Goal: Information Seeking & Learning: Learn about a topic

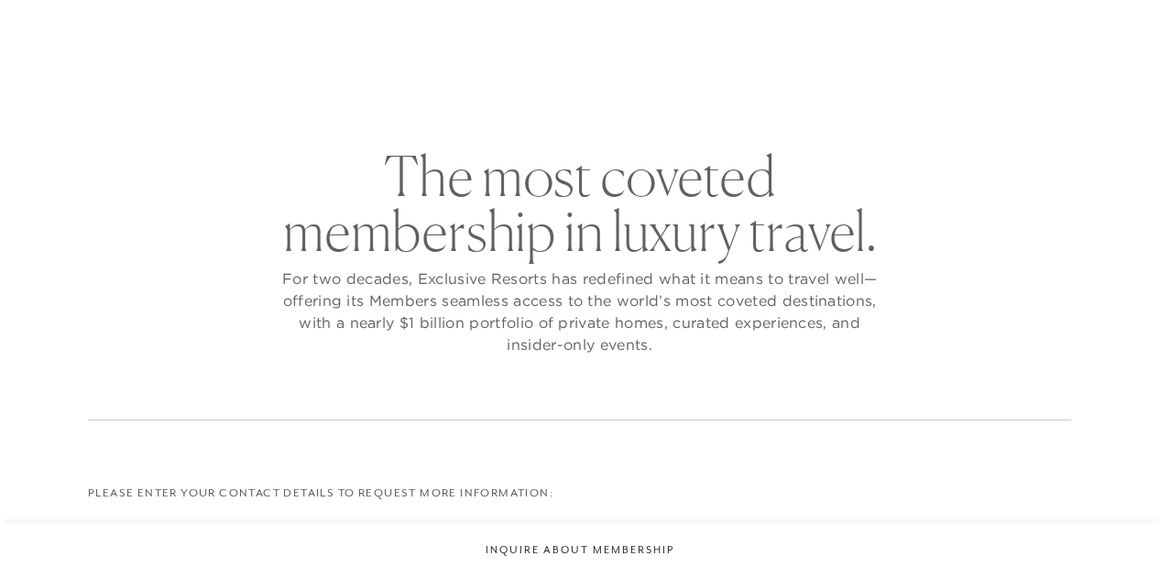
checkbox input "false"
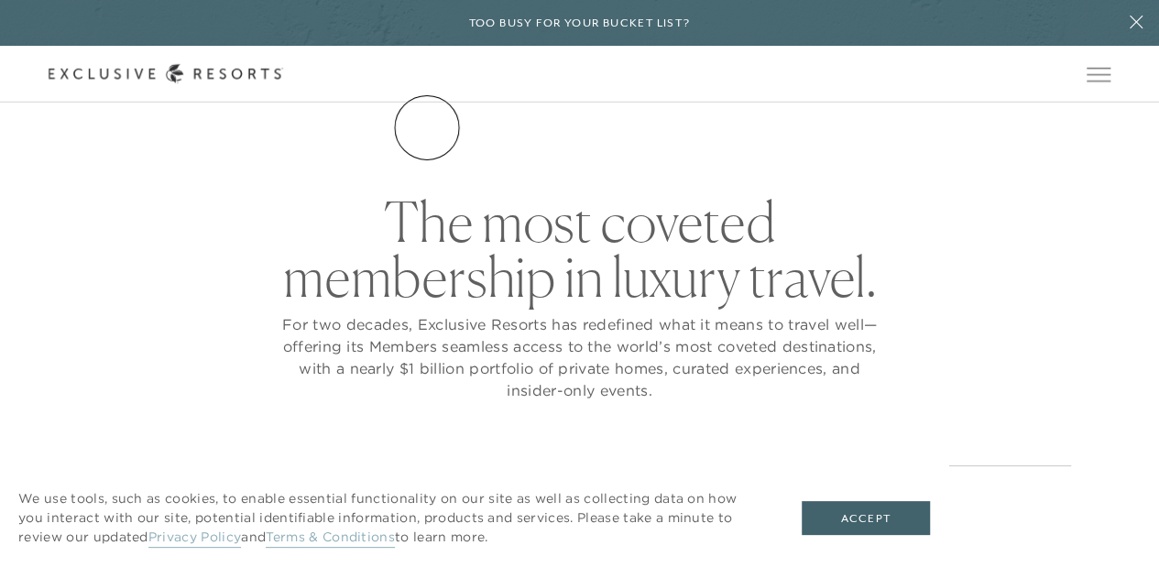
click at [0, 0] on link "The Collection" at bounding box center [0, 0] width 0 height 0
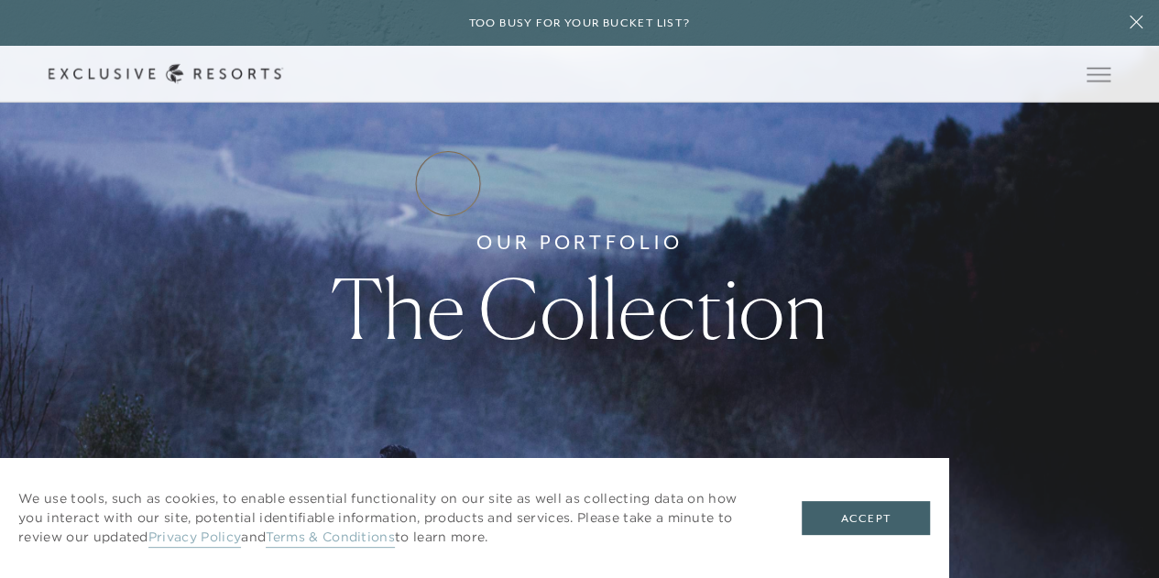
click at [0, 0] on link "Residence Collection" at bounding box center [0, 0] width 0 height 0
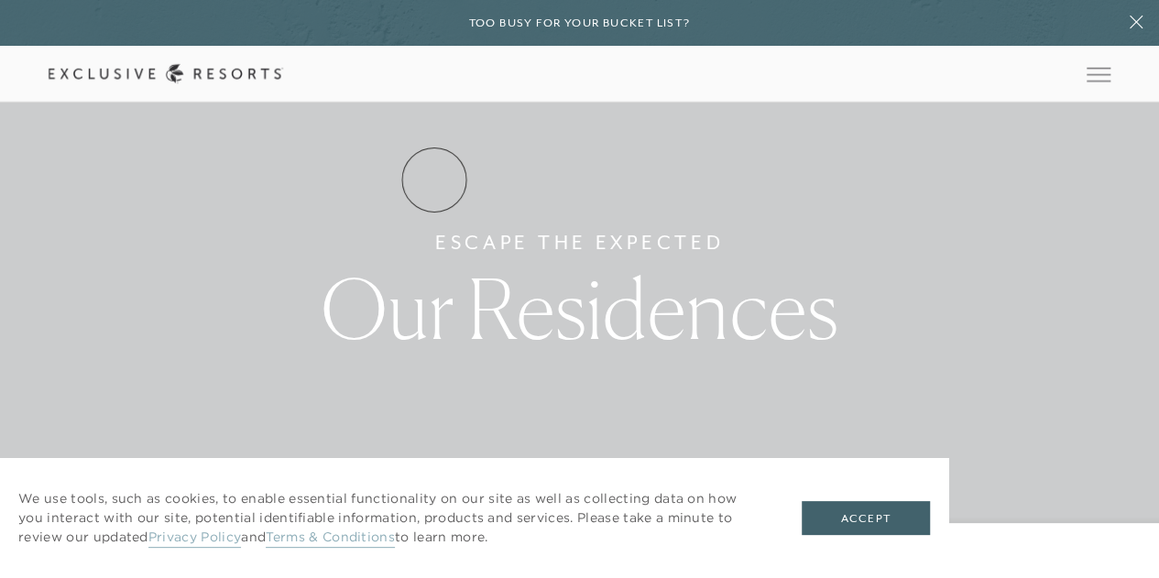
click at [0, 0] on link "Residence Collection" at bounding box center [0, 0] width 0 height 0
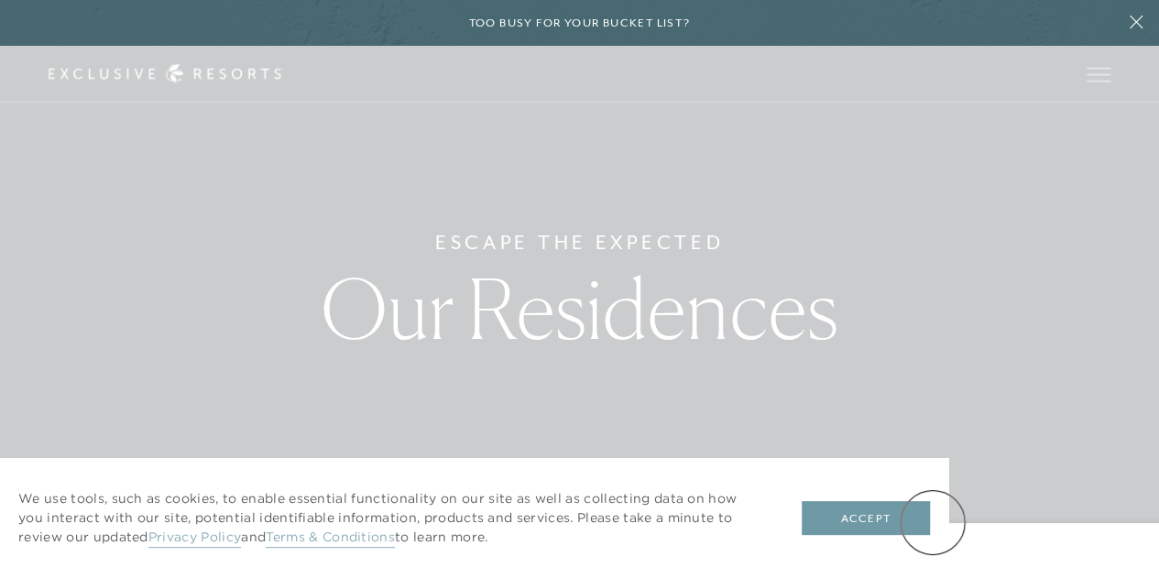
click at [930, 522] on button "Accept" at bounding box center [866, 518] width 128 height 35
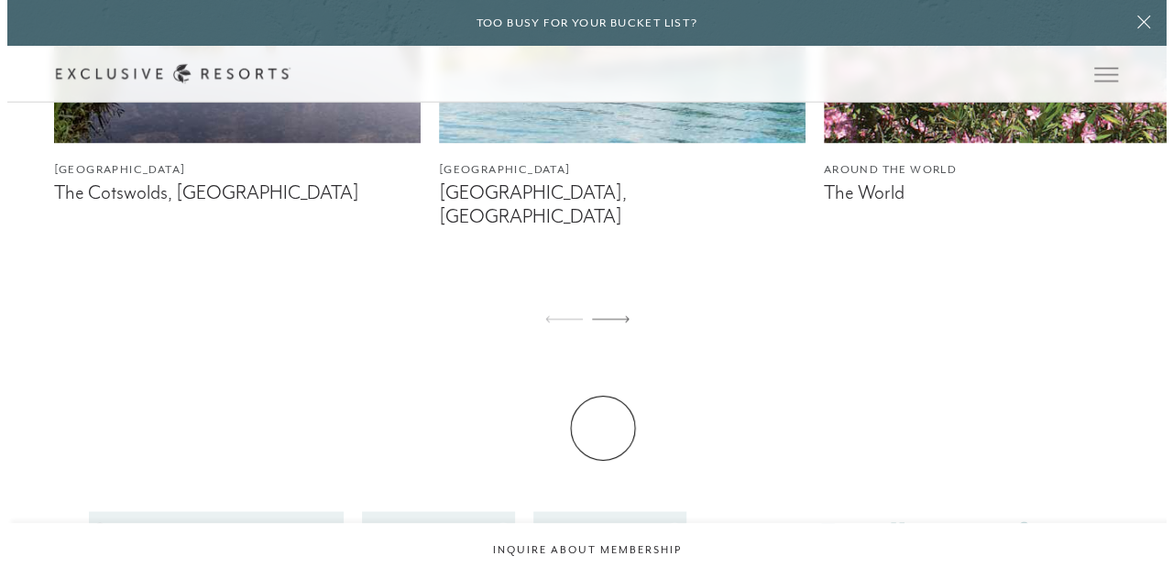
scroll to position [1099, 0]
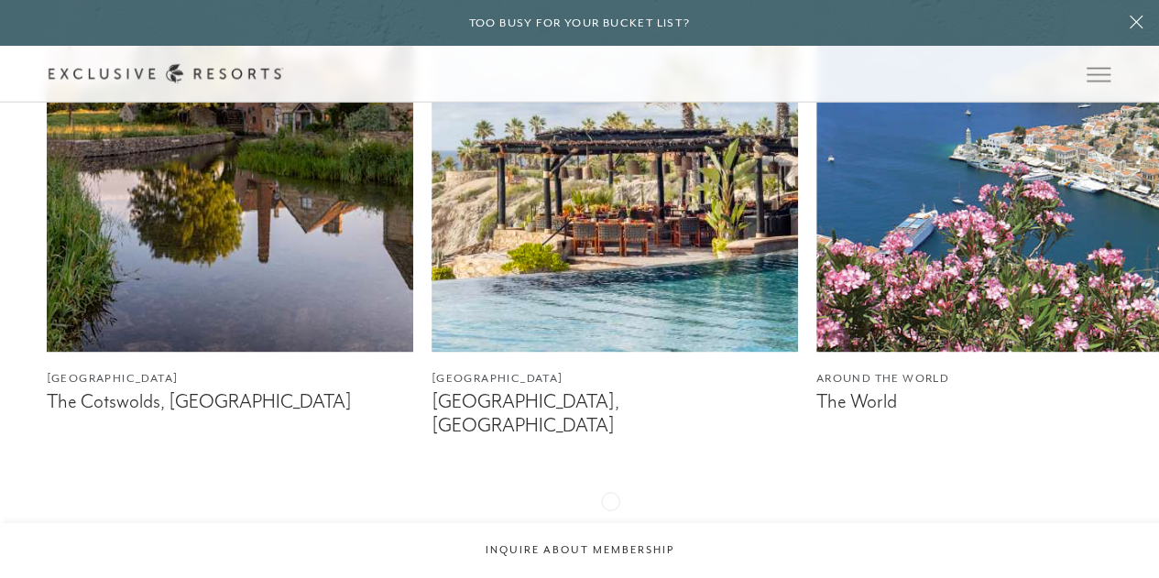
click at [610, 507] on div at bounding box center [604, 529] width 38 height 44
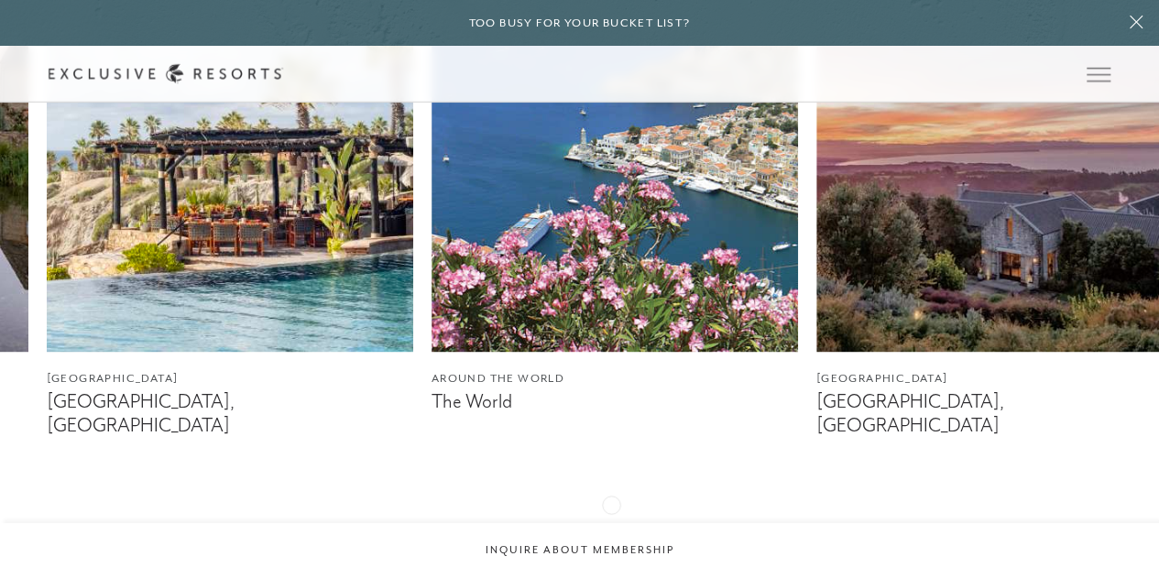
click at [611, 524] on icon at bounding box center [604, 527] width 38 height 7
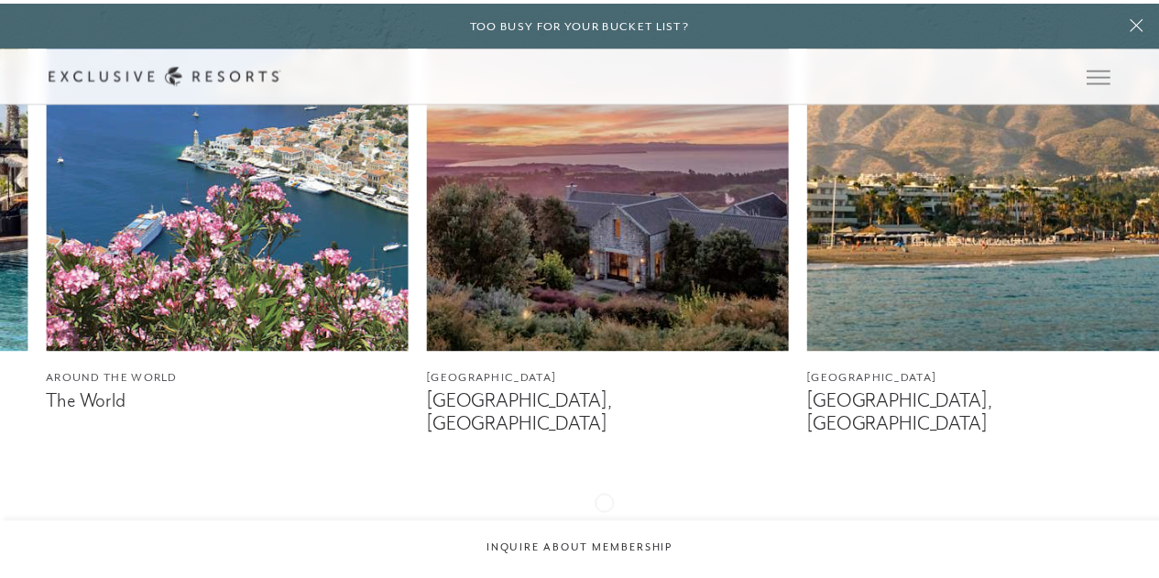
scroll to position [0, 0]
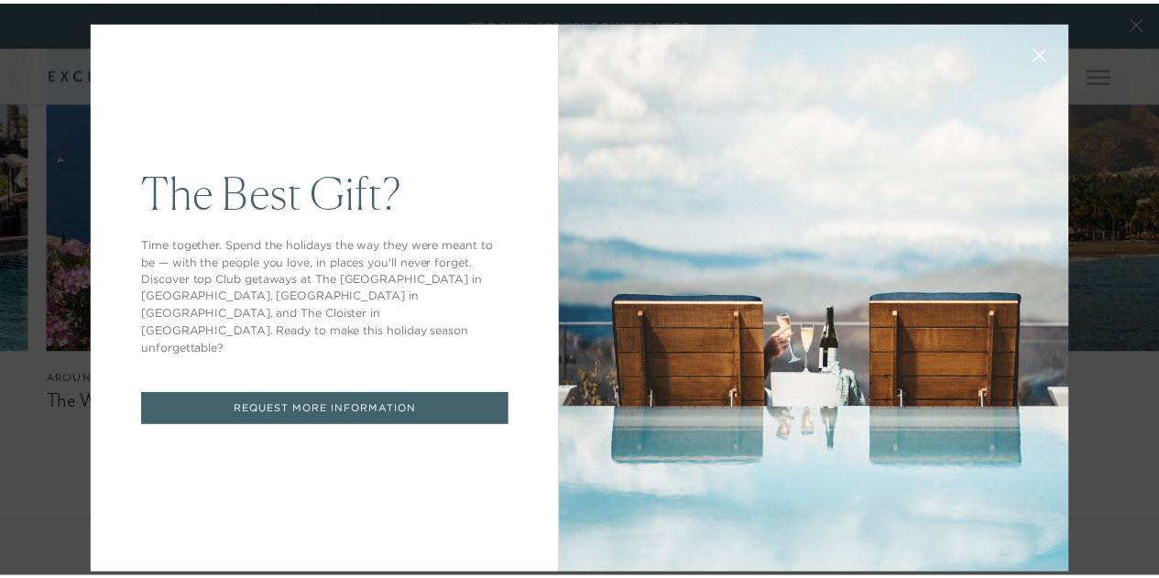
click at [1033, 46] on button at bounding box center [1052, 53] width 44 height 44
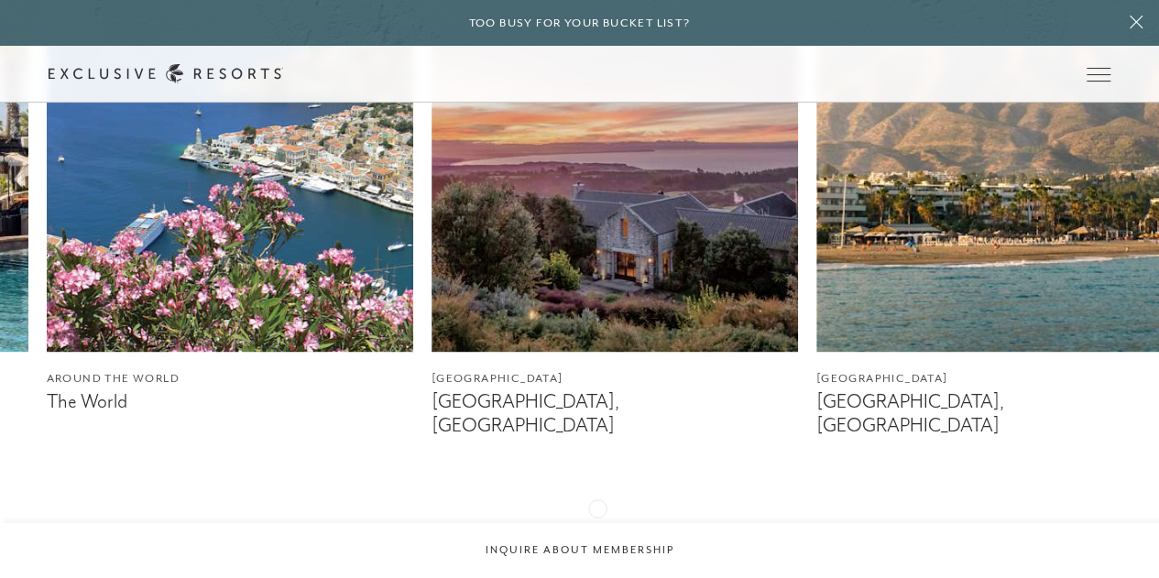
click at [597, 524] on icon at bounding box center [604, 527] width 38 height 7
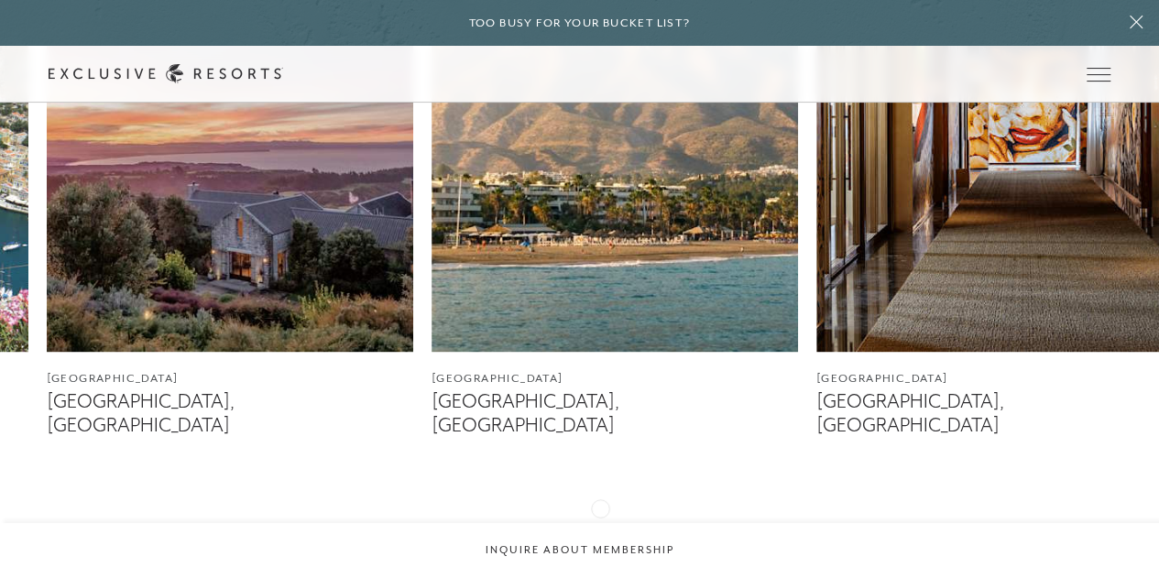
click at [600, 524] on icon at bounding box center [604, 527] width 38 height 7
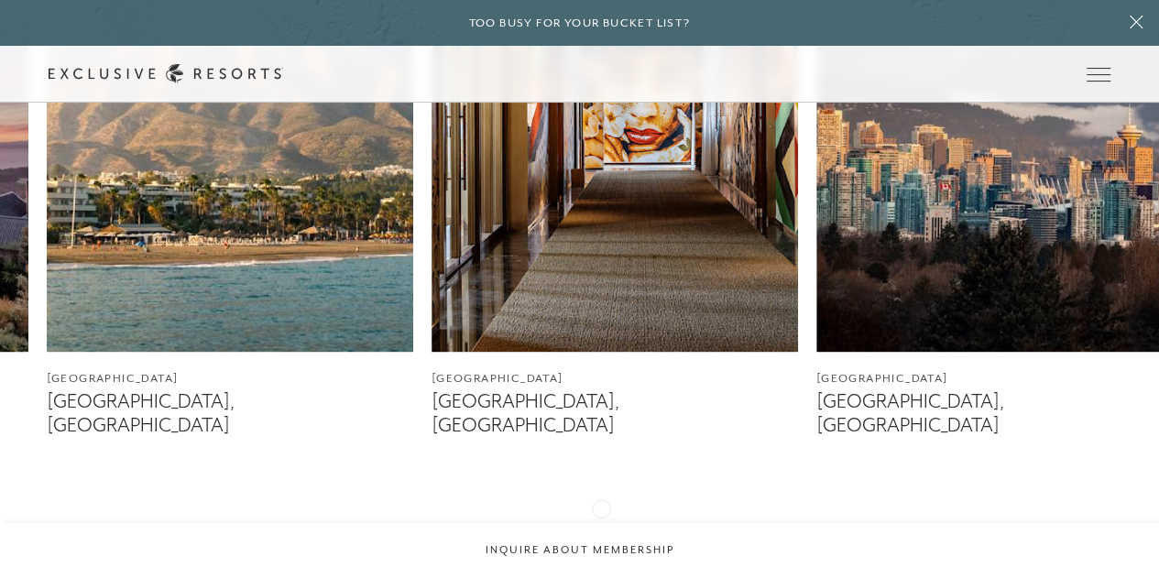
click at [601, 524] on icon at bounding box center [604, 527] width 38 height 7
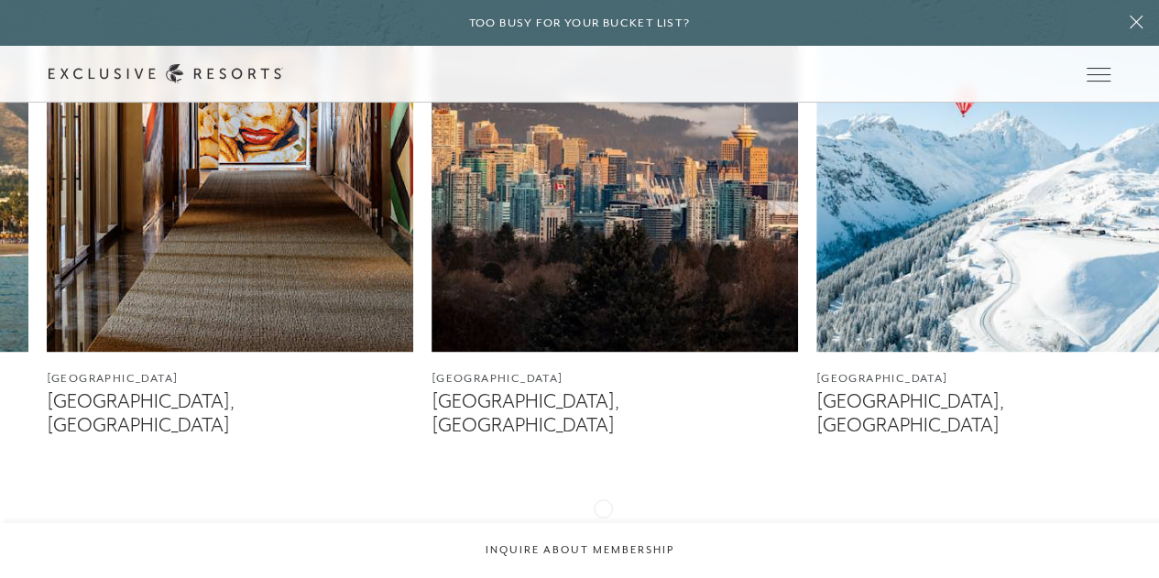
click at [603, 524] on icon at bounding box center [604, 527] width 38 height 7
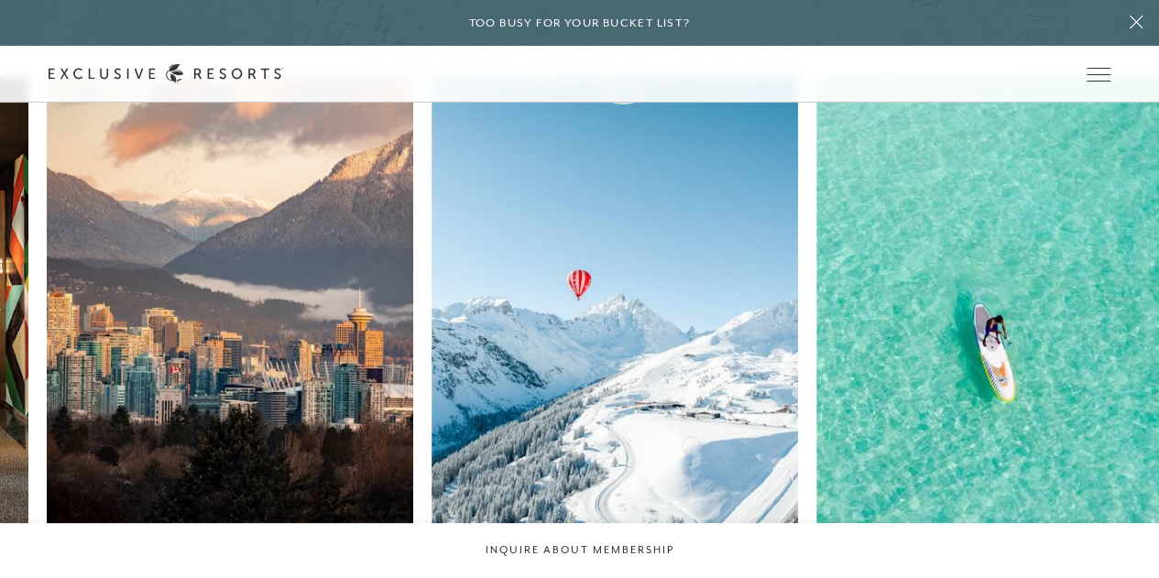
scroll to position [1099, 0]
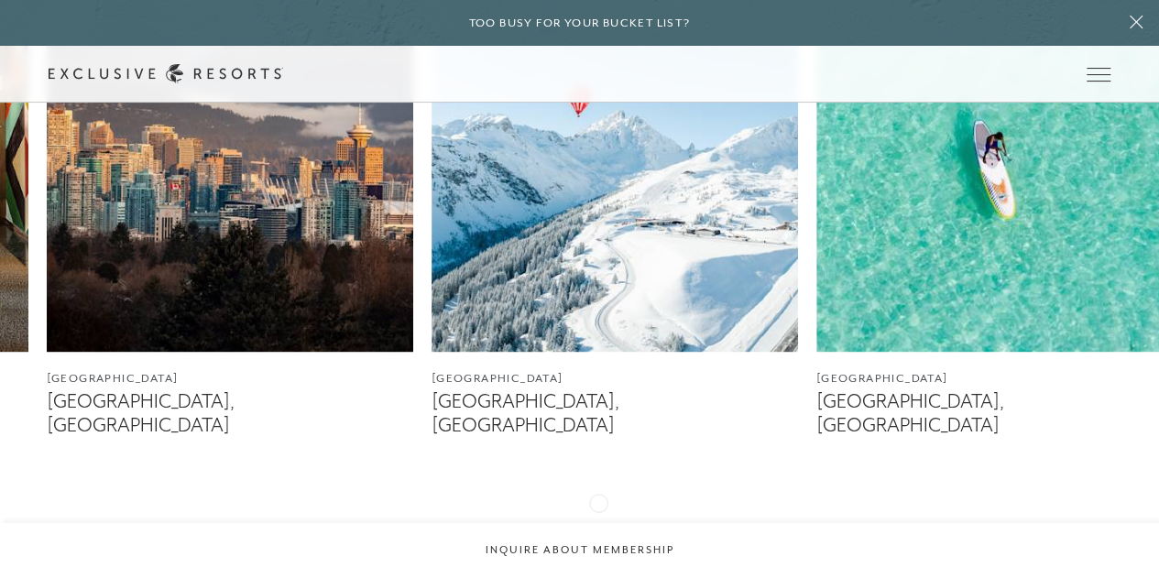
click at [597, 524] on icon at bounding box center [604, 527] width 38 height 7
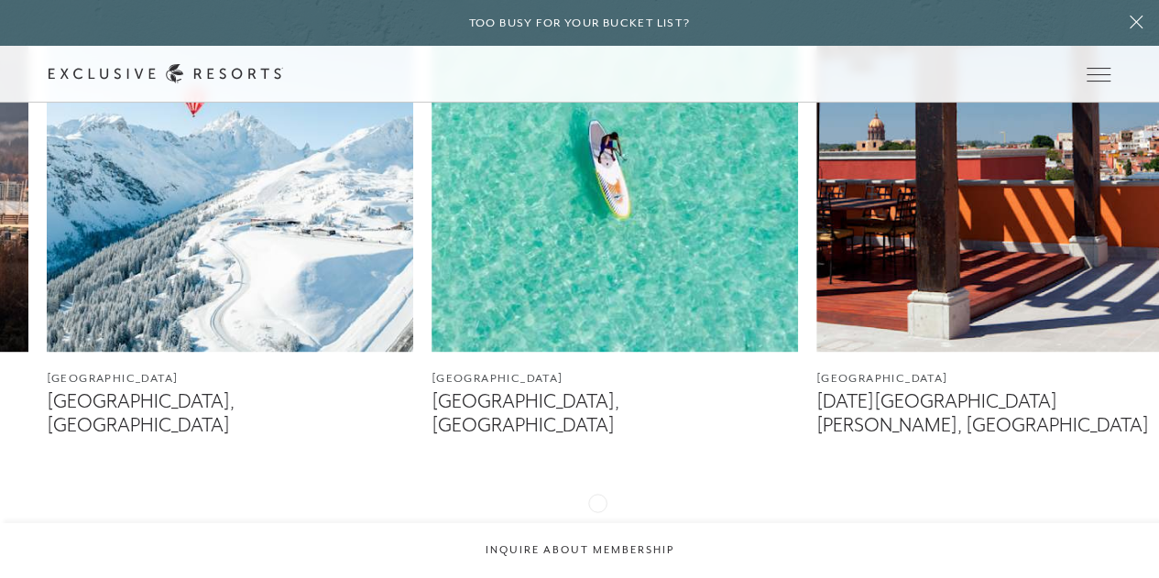
click at [597, 524] on icon at bounding box center [604, 527] width 38 height 7
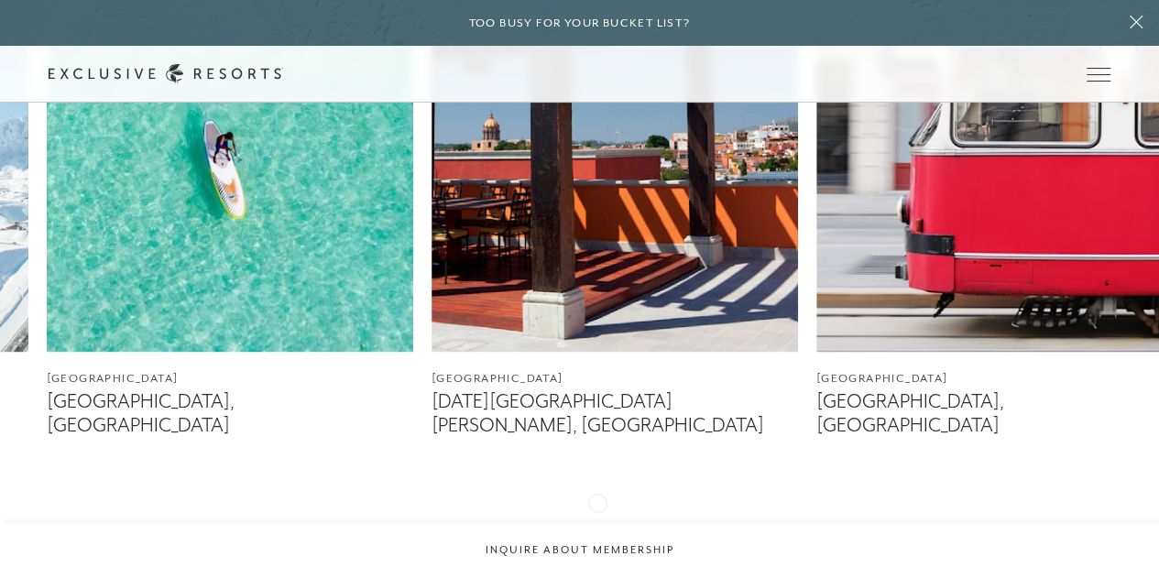
click at [597, 524] on icon at bounding box center [604, 527] width 38 height 7
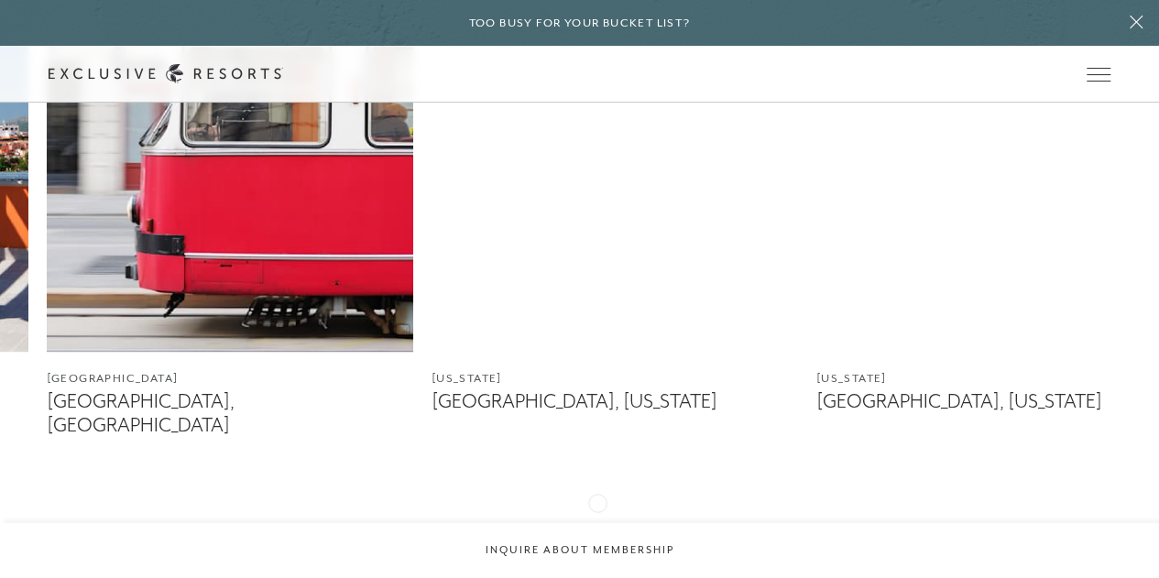
click at [597, 524] on icon at bounding box center [604, 527] width 38 height 7
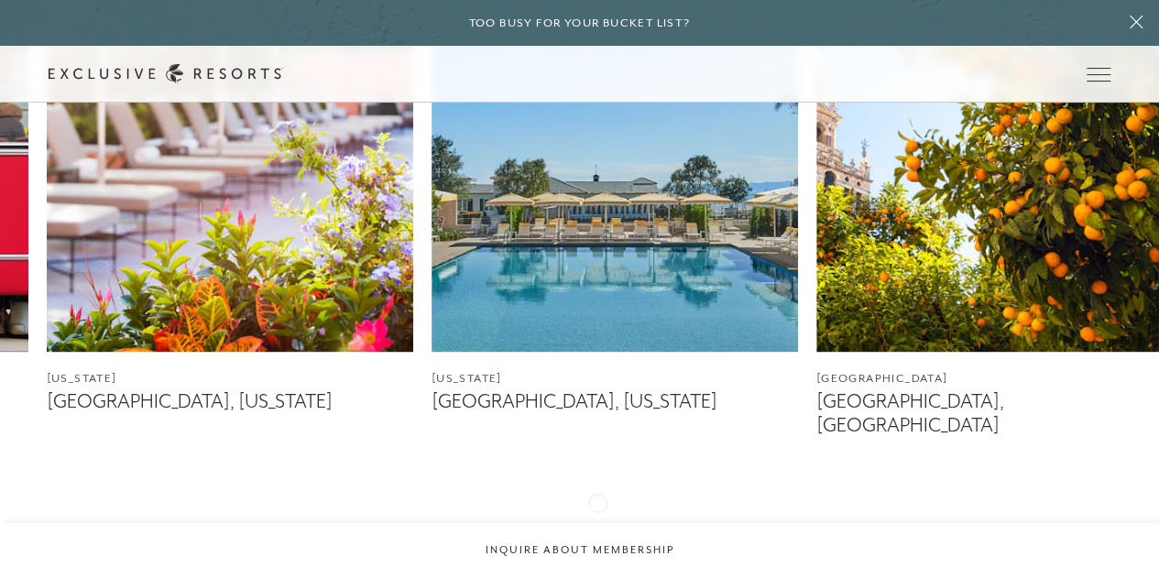
click at [597, 524] on icon at bounding box center [604, 527] width 38 height 7
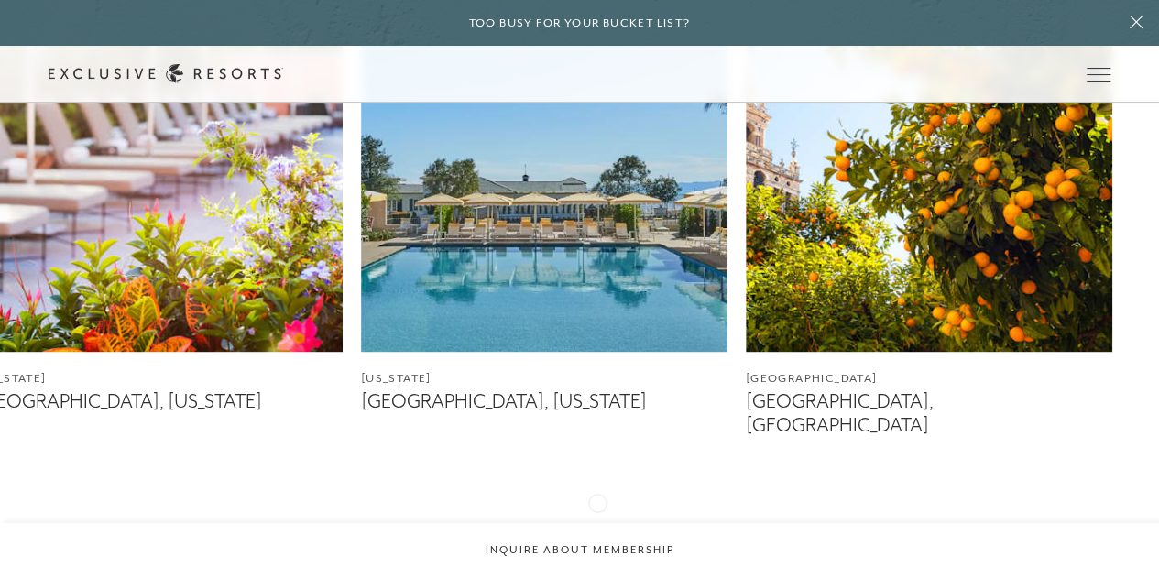
click at [597, 524] on icon at bounding box center [604, 527] width 38 height 7
click at [563, 303] on img at bounding box center [544, 123] width 366 height 458
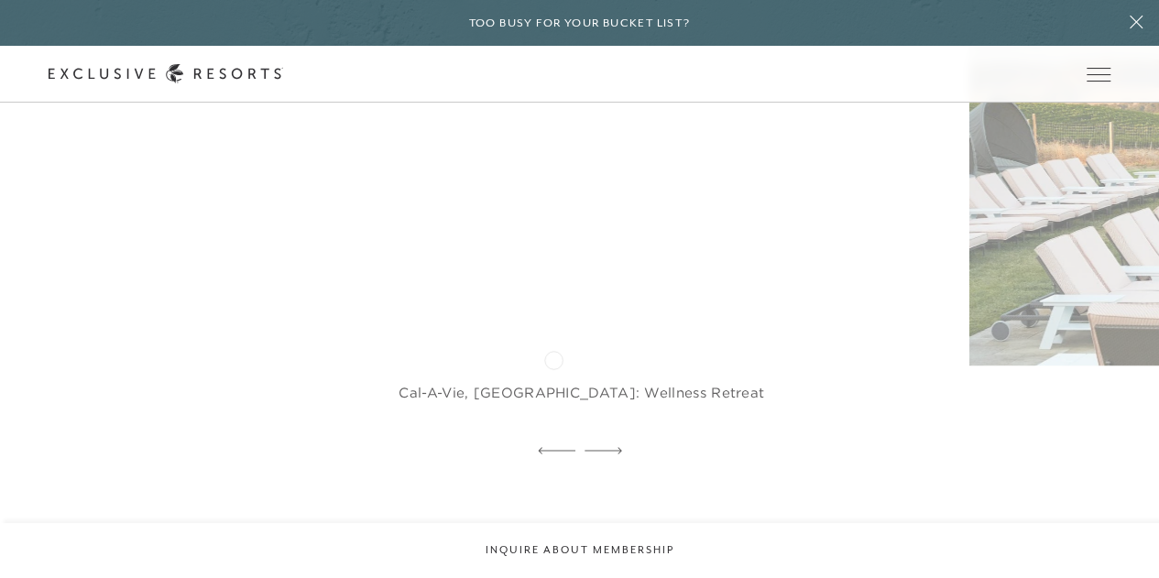
scroll to position [3482, 0]
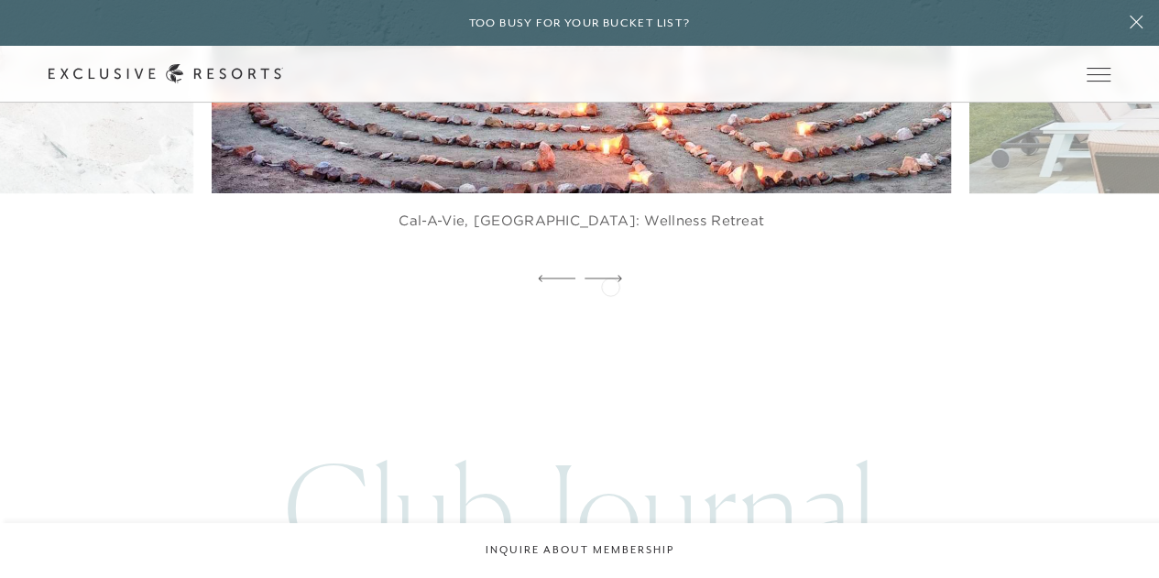
click at [610, 282] on icon at bounding box center [604, 278] width 38 height 7
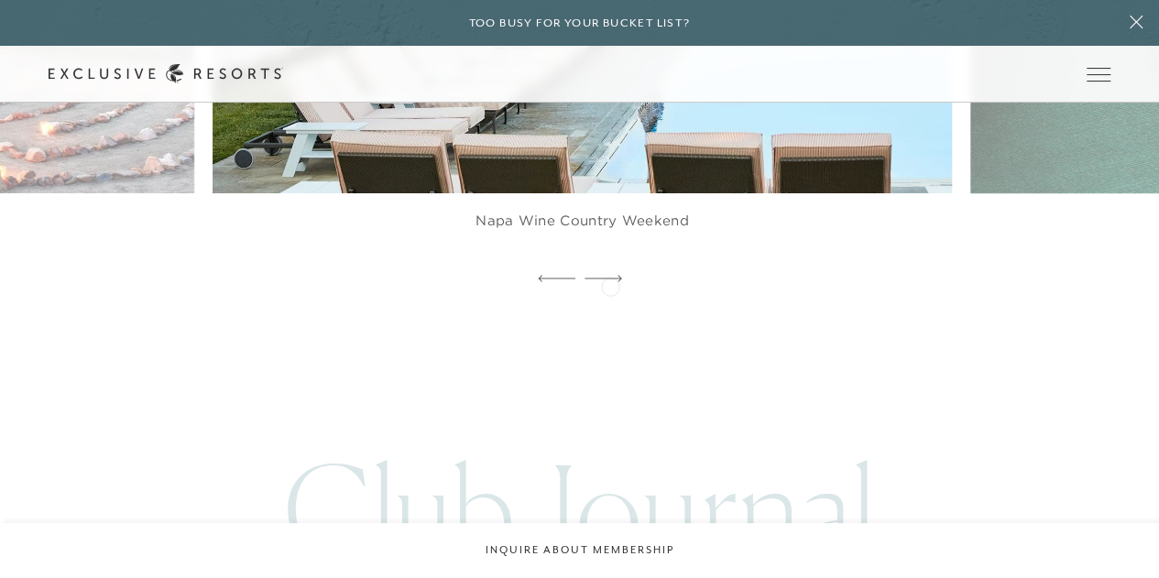
click at [610, 282] on icon at bounding box center [604, 278] width 38 height 7
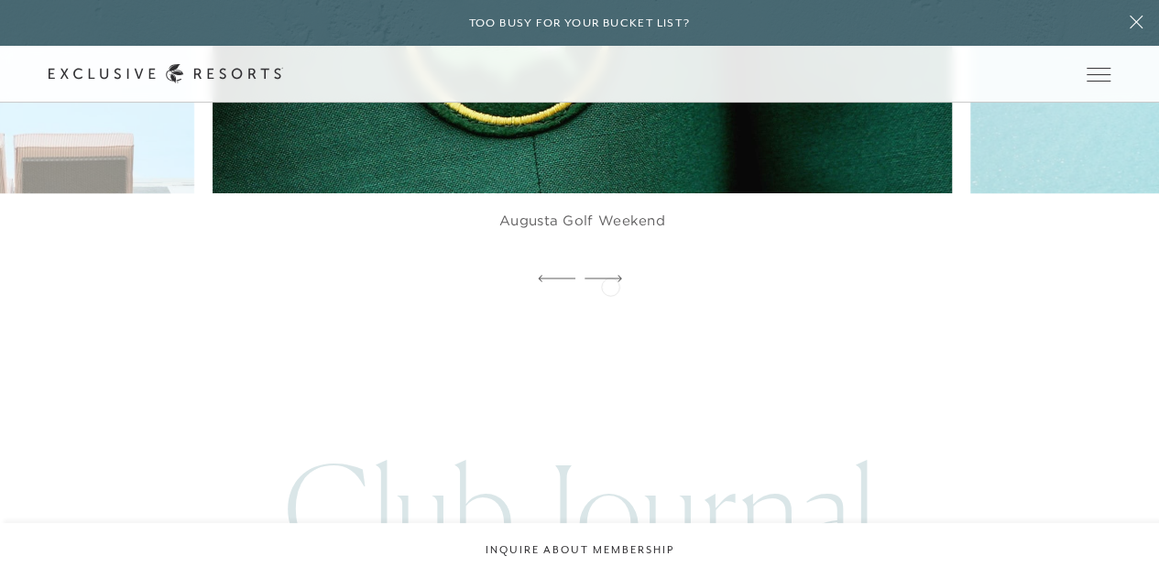
click at [610, 282] on icon at bounding box center [604, 278] width 38 height 7
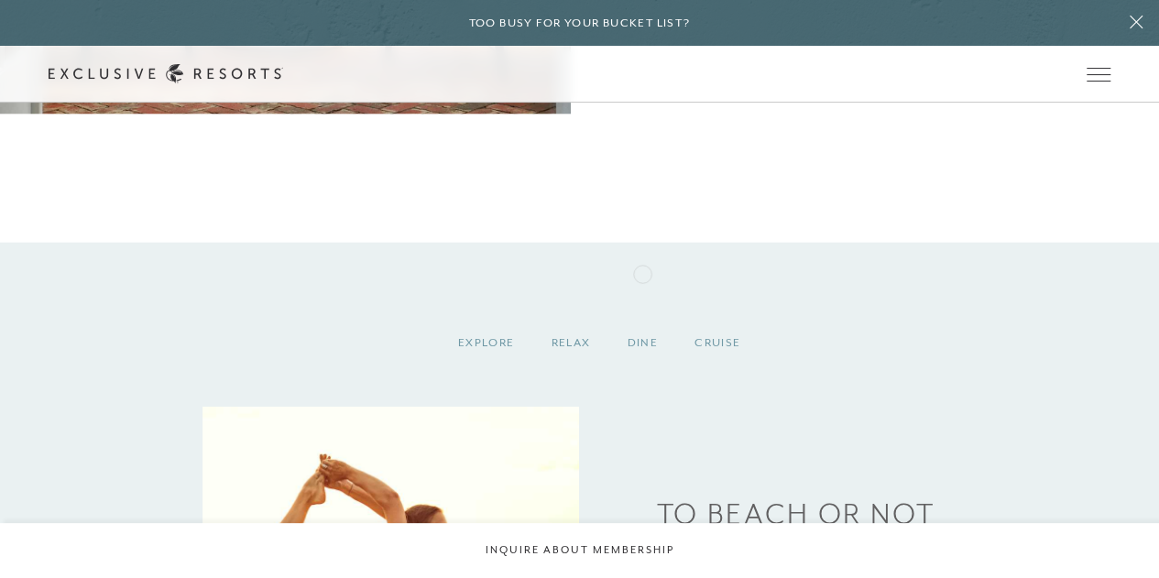
scroll to position [1604, 0]
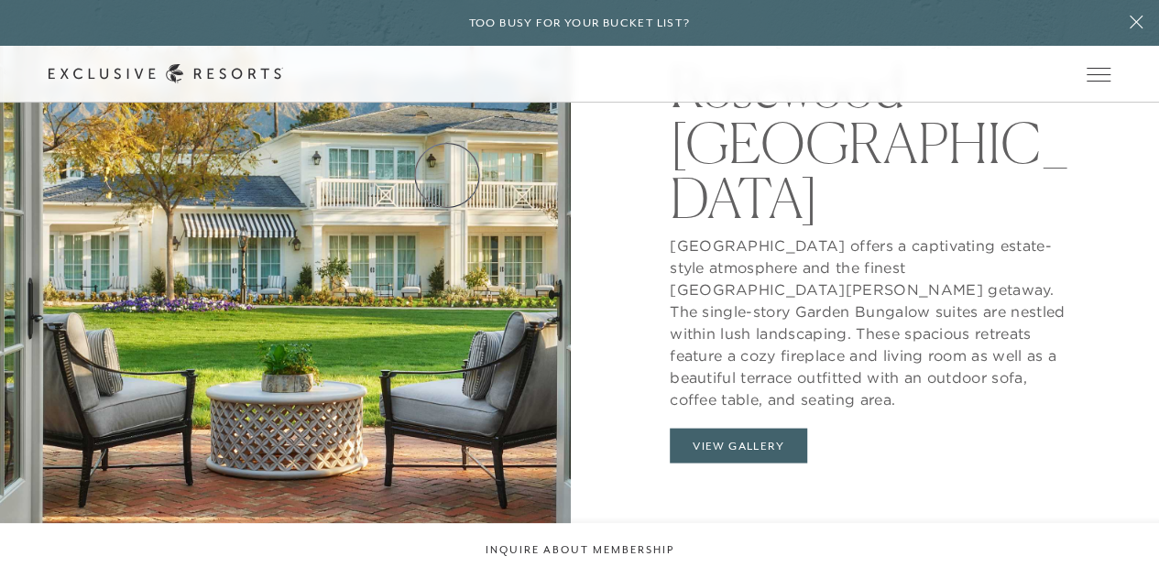
click at [0, 0] on link "Residence Collection" at bounding box center [0, 0] width 0 height 0
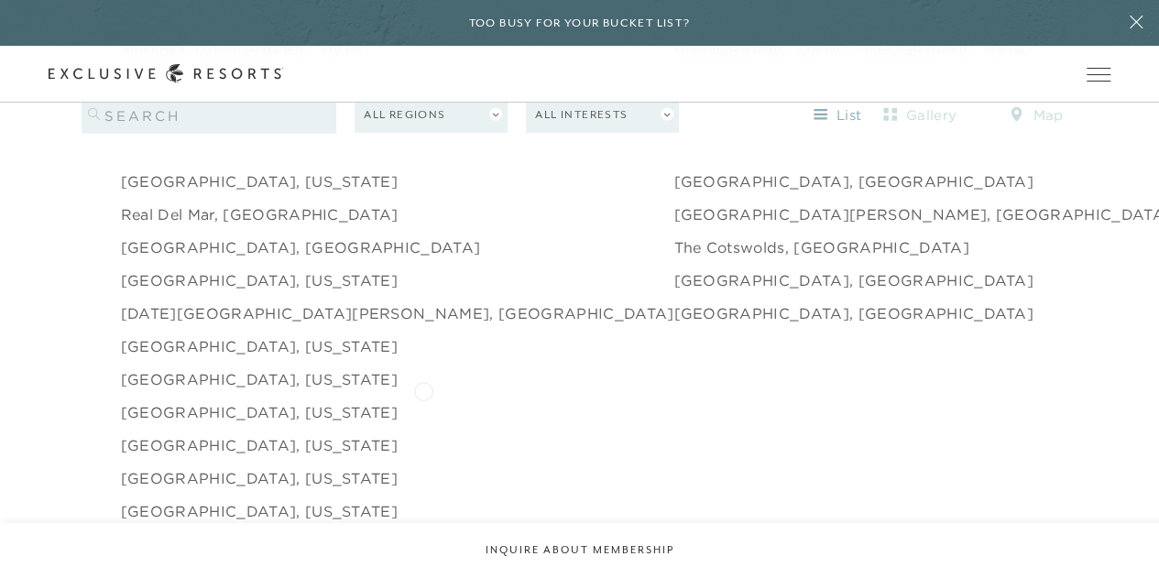
scroll to position [3024, 0]
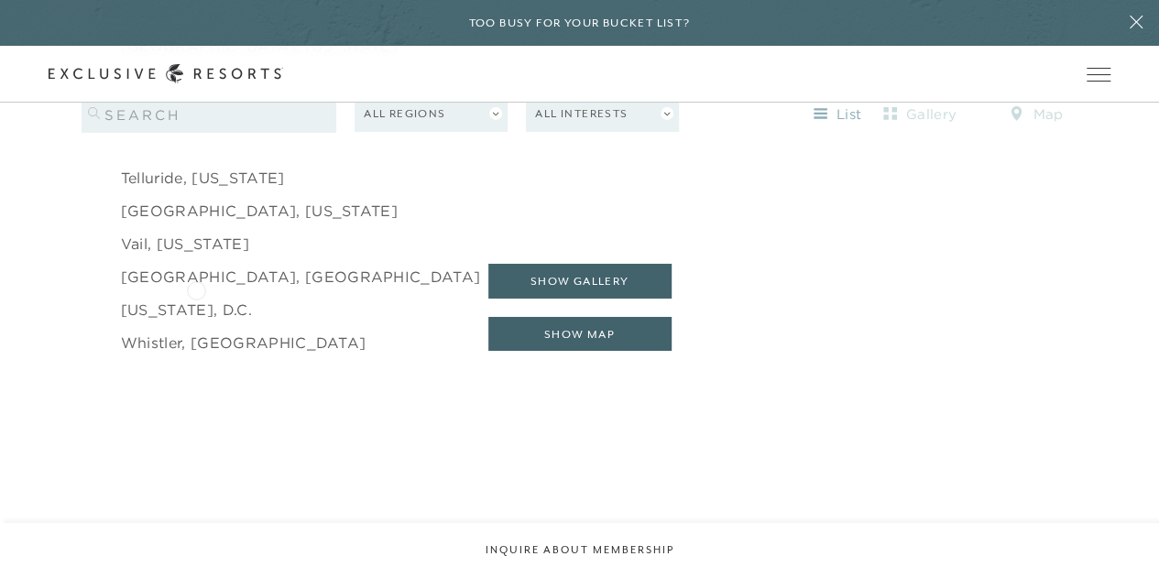
click at [196, 299] on link "[US_STATE], D.C." at bounding box center [186, 310] width 131 height 22
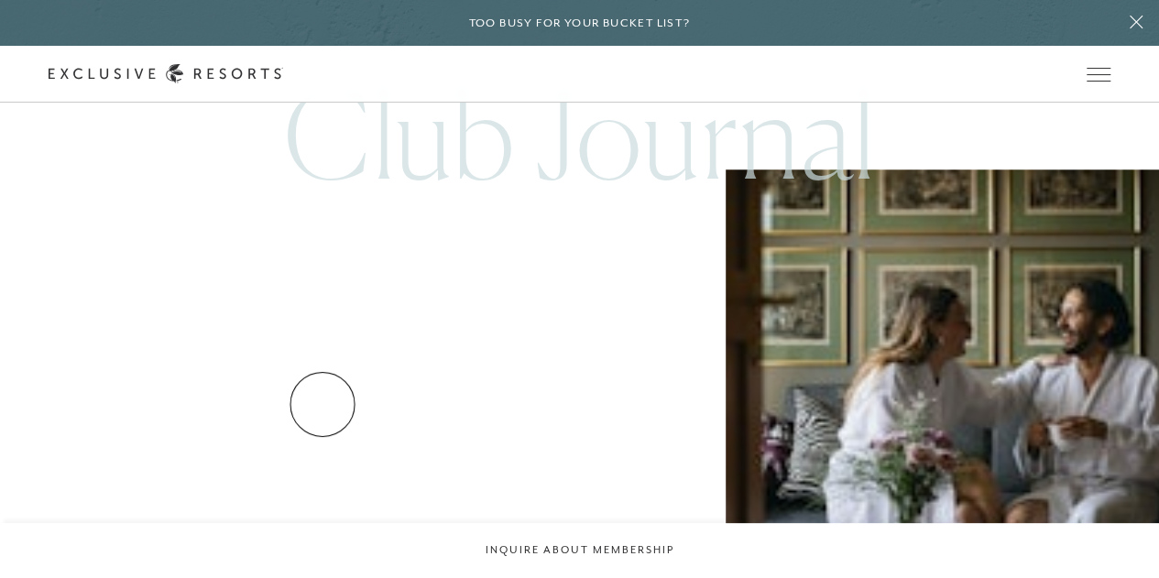
scroll to position [3806, 0]
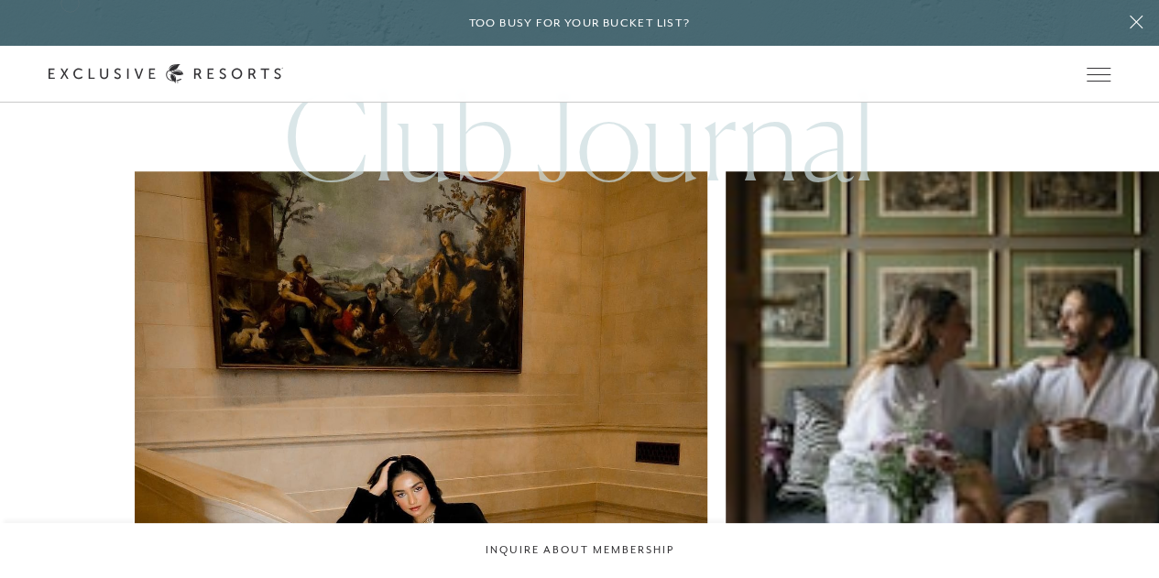
scroll to position [3024, 0]
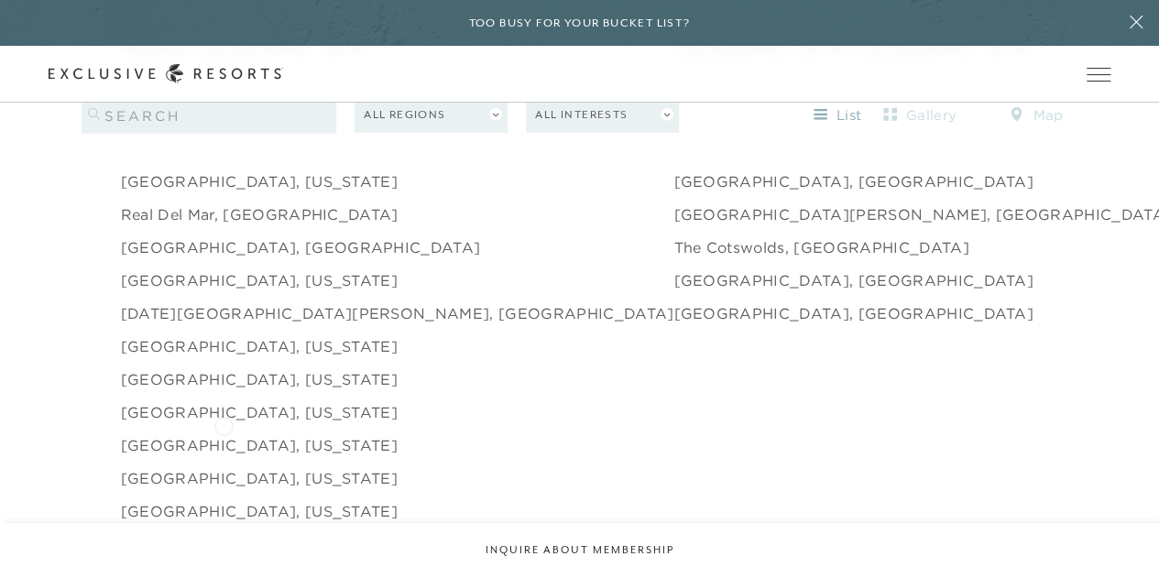
scroll to position [2749, 0]
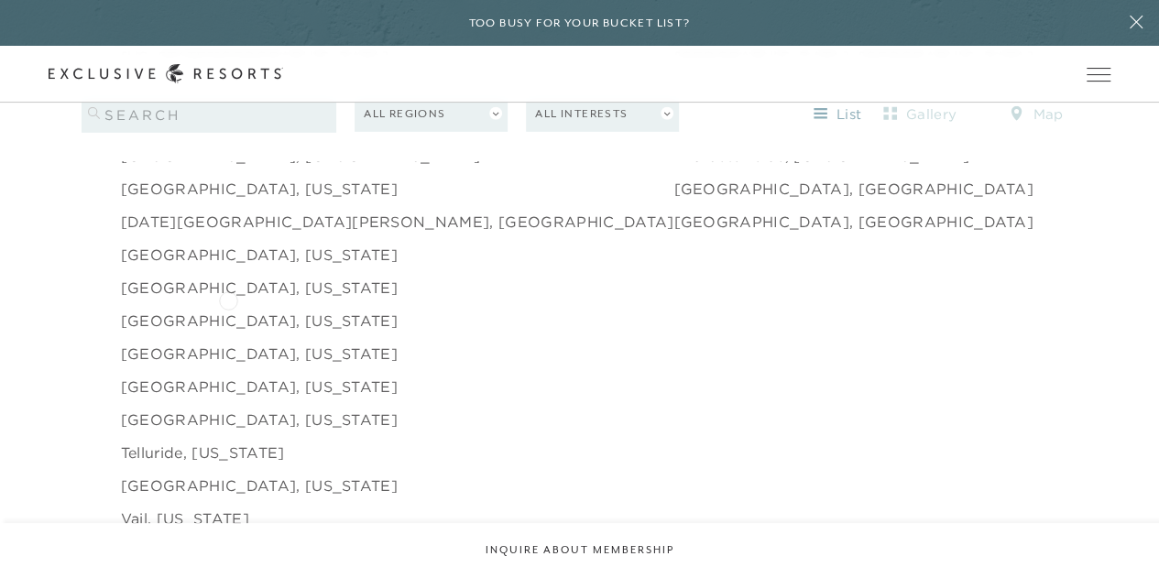
click at [228, 310] on link "[GEOGRAPHIC_DATA], [US_STATE]" at bounding box center [259, 321] width 277 height 22
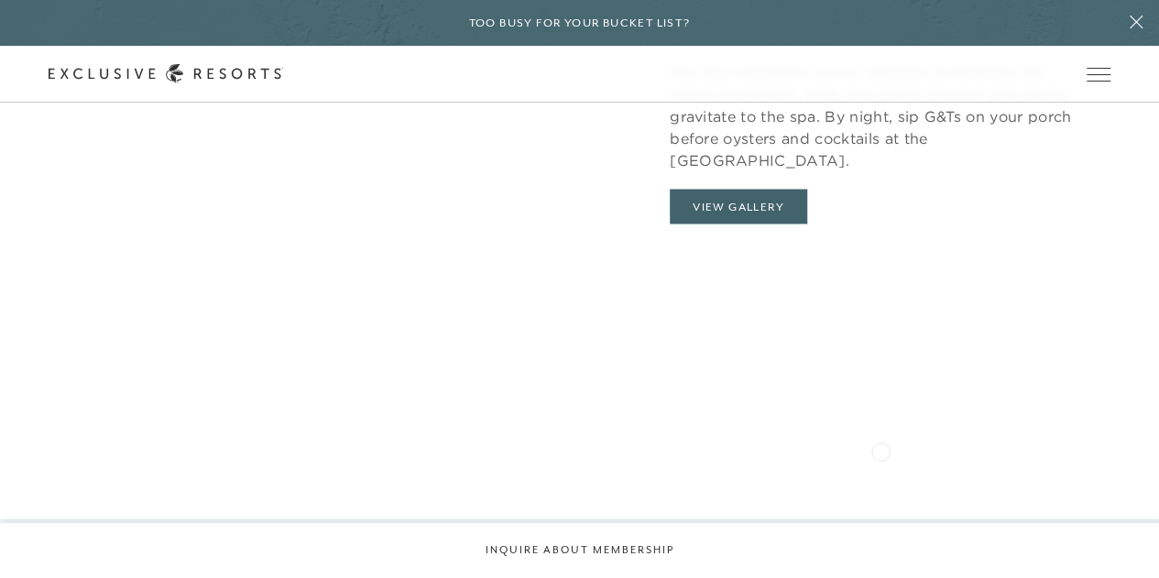
scroll to position [1466, 0]
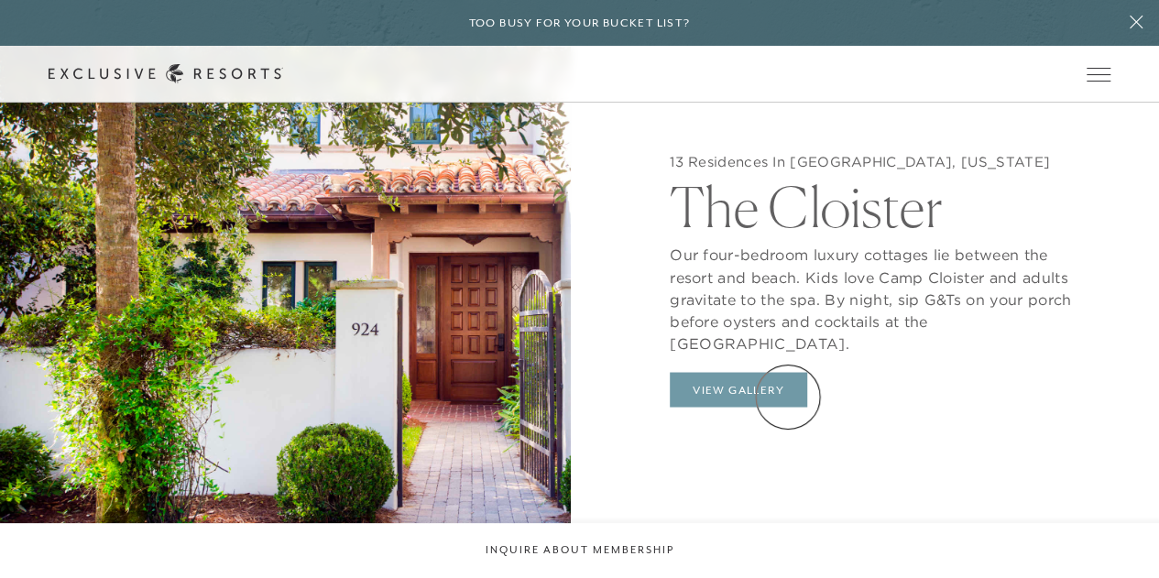
click at [788, 397] on button "View Gallery" at bounding box center [738, 389] width 137 height 35
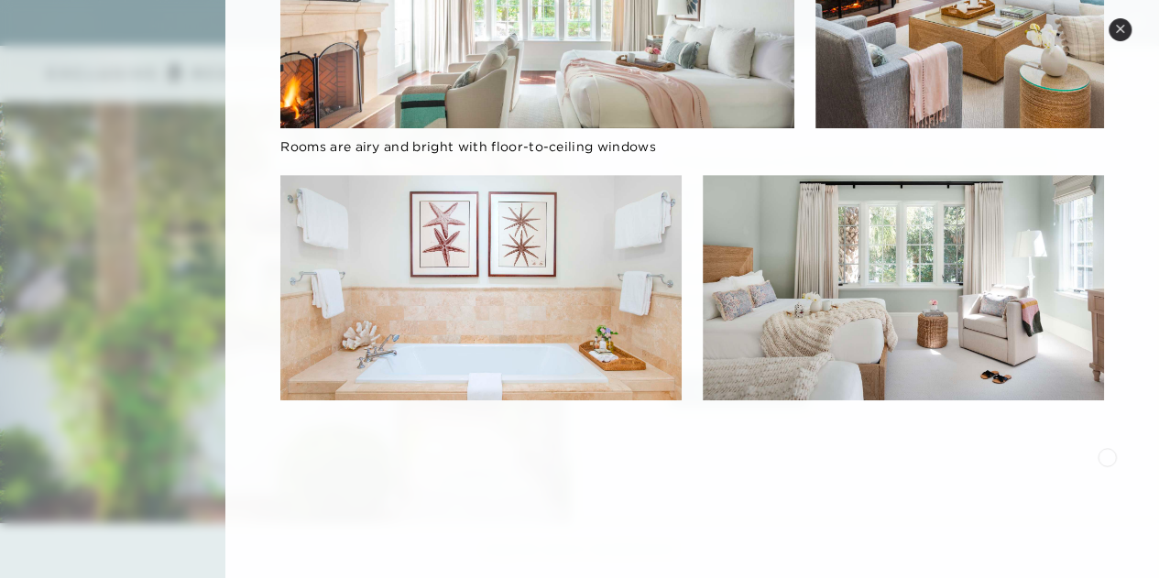
scroll to position [0, 0]
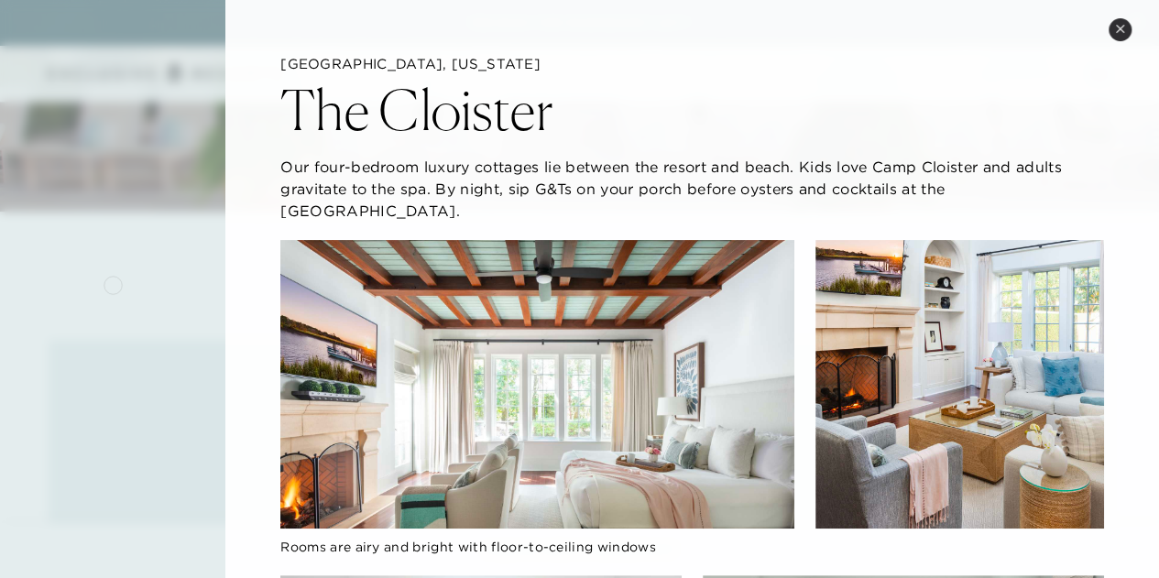
click at [113, 284] on div at bounding box center [579, 289] width 1159 height 578
